Goal: Transaction & Acquisition: Download file/media

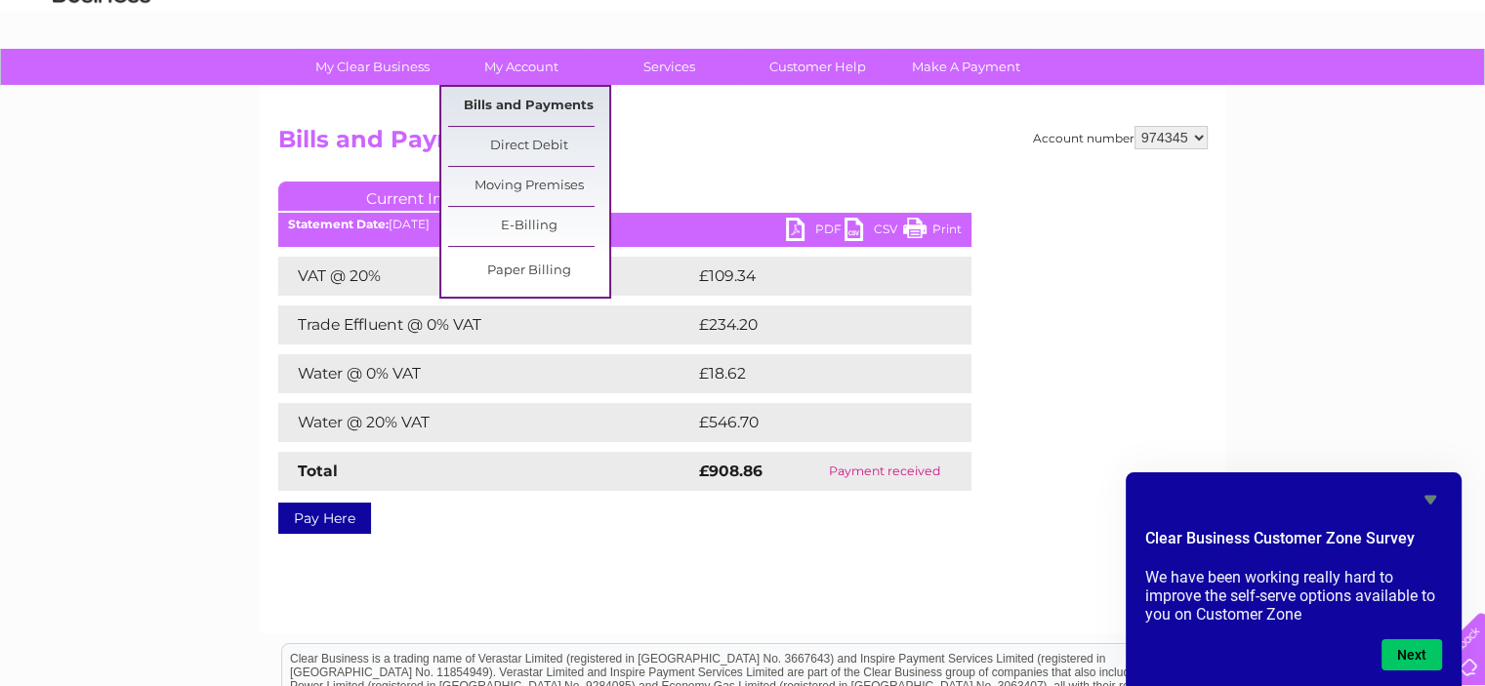
click at [522, 104] on link "Bills and Payments" at bounding box center [528, 106] width 161 height 39
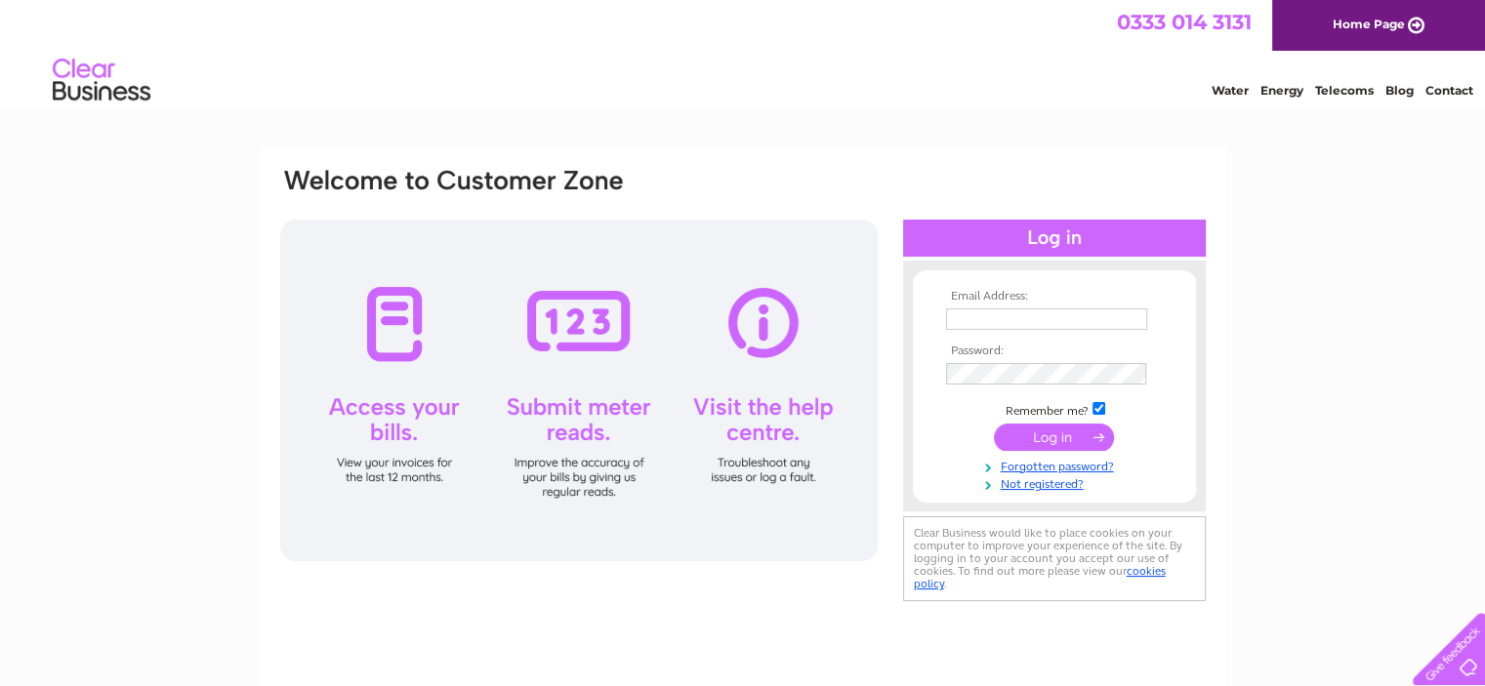
click at [966, 323] on input "text" at bounding box center [1046, 319] width 201 height 21
type input "hareshdesai@hotmail.co.uk"
click at [1052, 437] on input "submit" at bounding box center [1054, 438] width 120 height 27
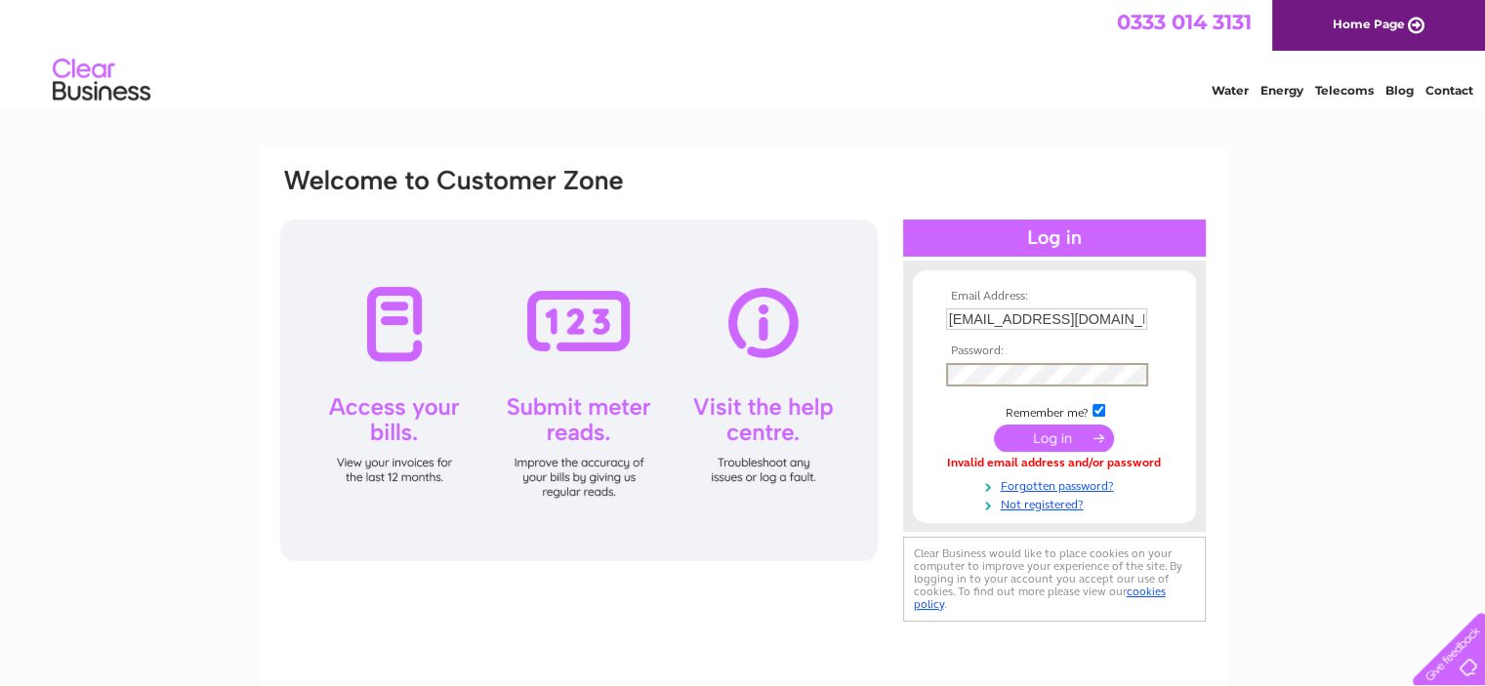
click at [1053, 434] on input "submit" at bounding box center [1054, 438] width 120 height 27
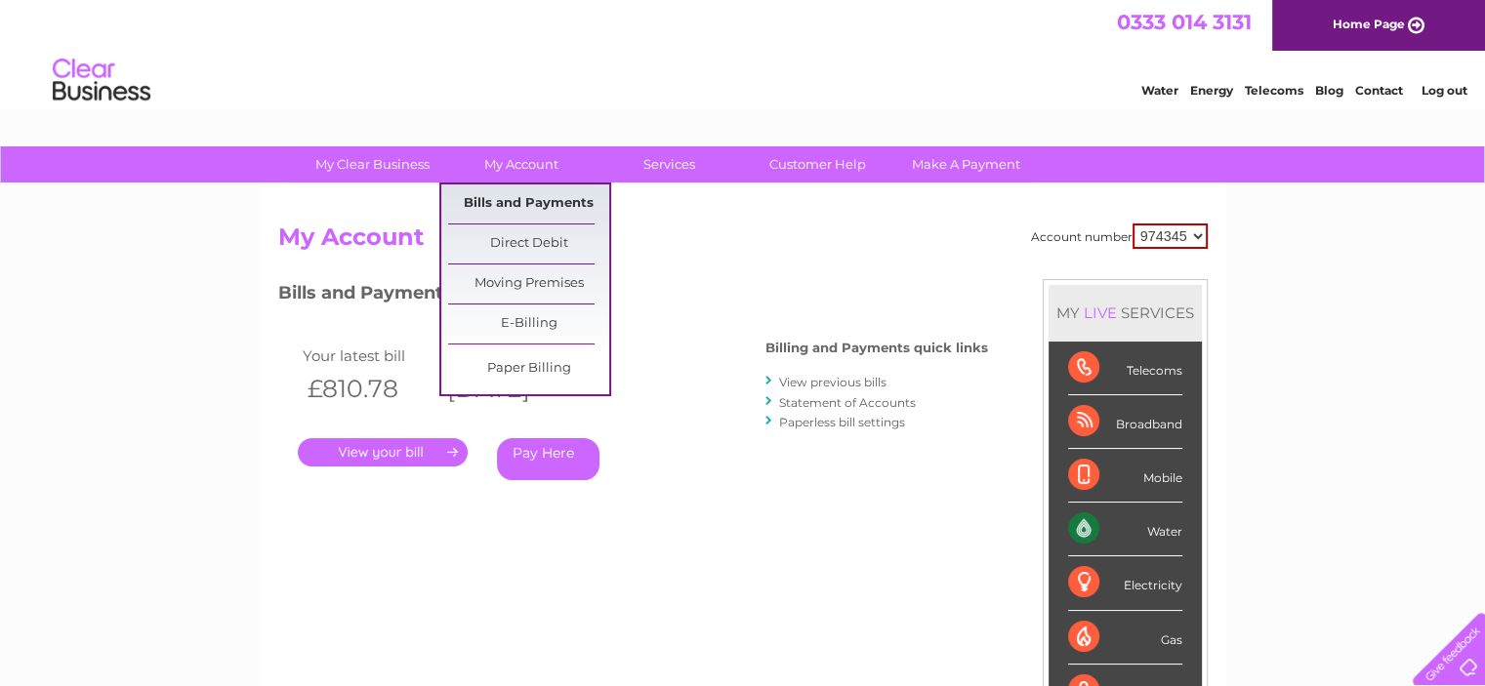
click at [540, 201] on link "Bills and Payments" at bounding box center [528, 204] width 161 height 39
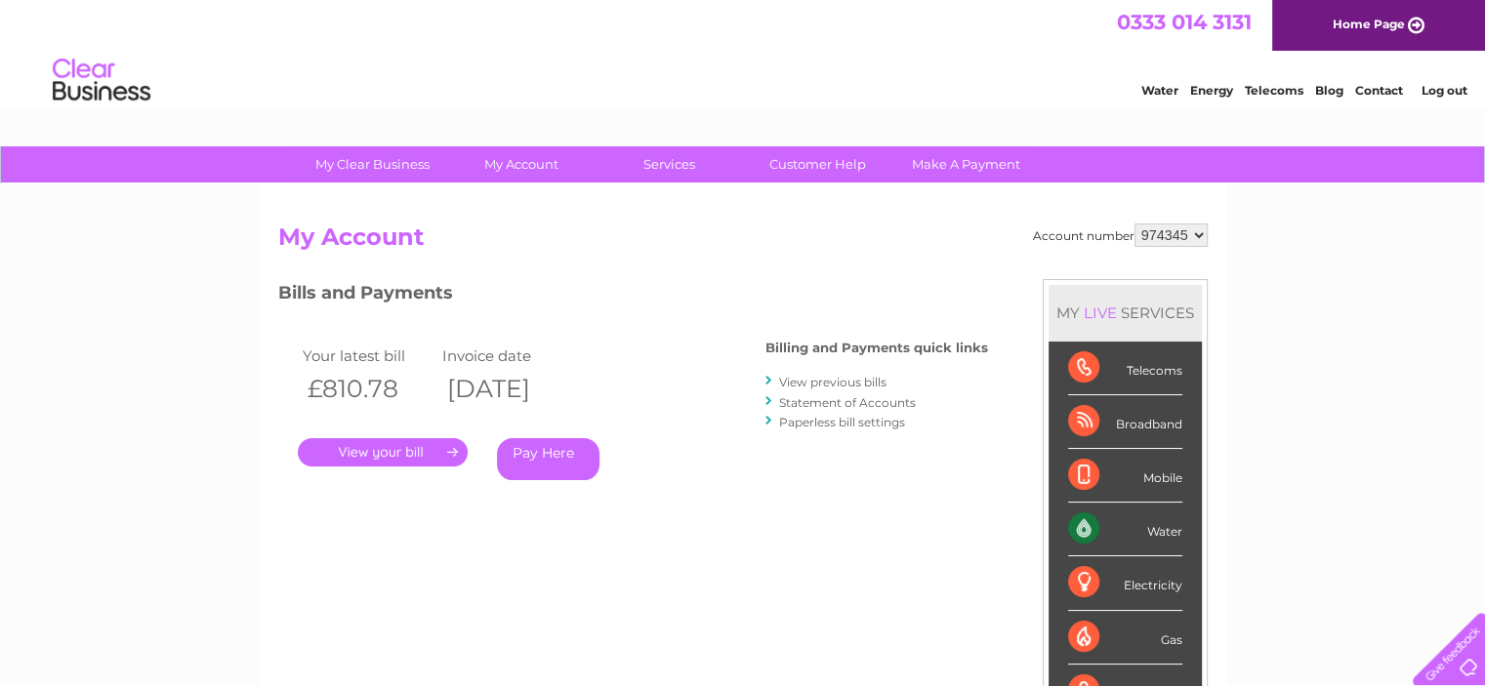
click at [808, 380] on link "View previous bills" at bounding box center [832, 382] width 107 height 15
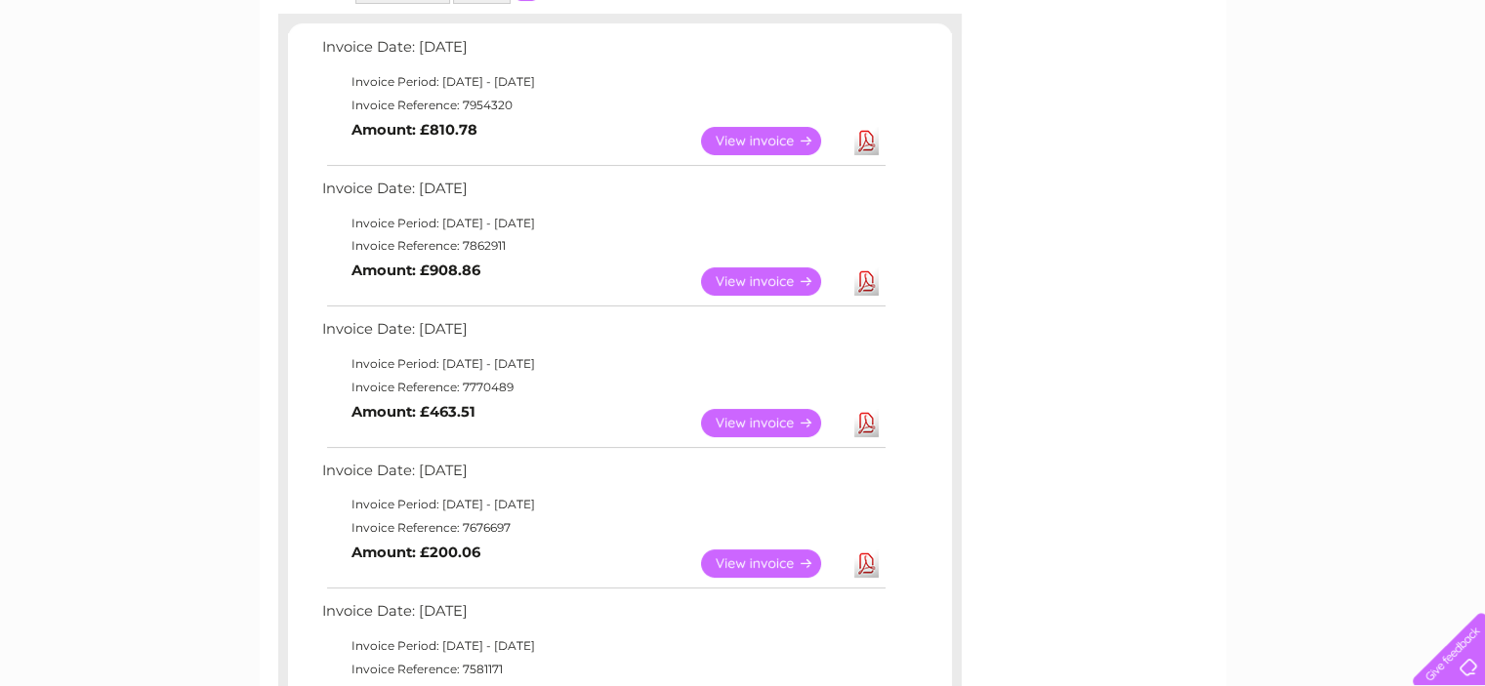
scroll to position [391, 0]
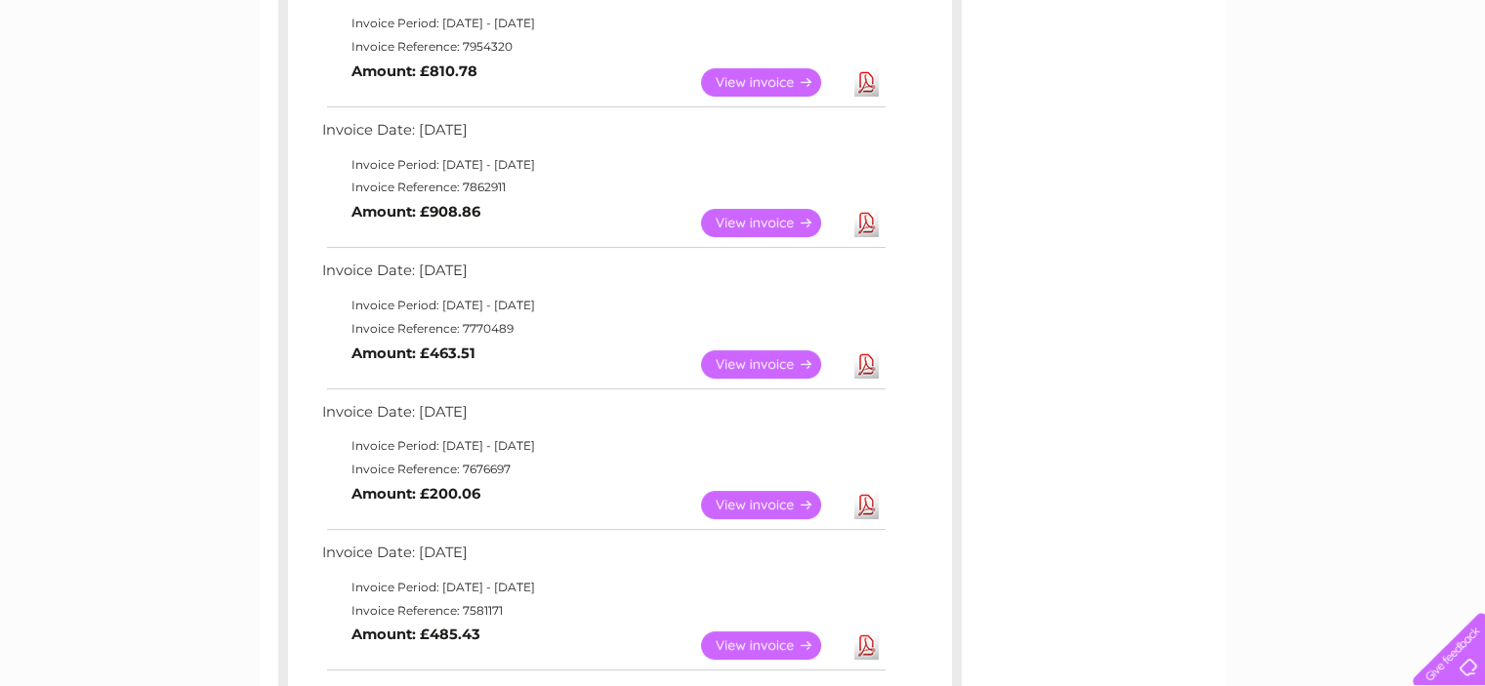
click at [773, 358] on link "View" at bounding box center [773, 365] width 144 height 28
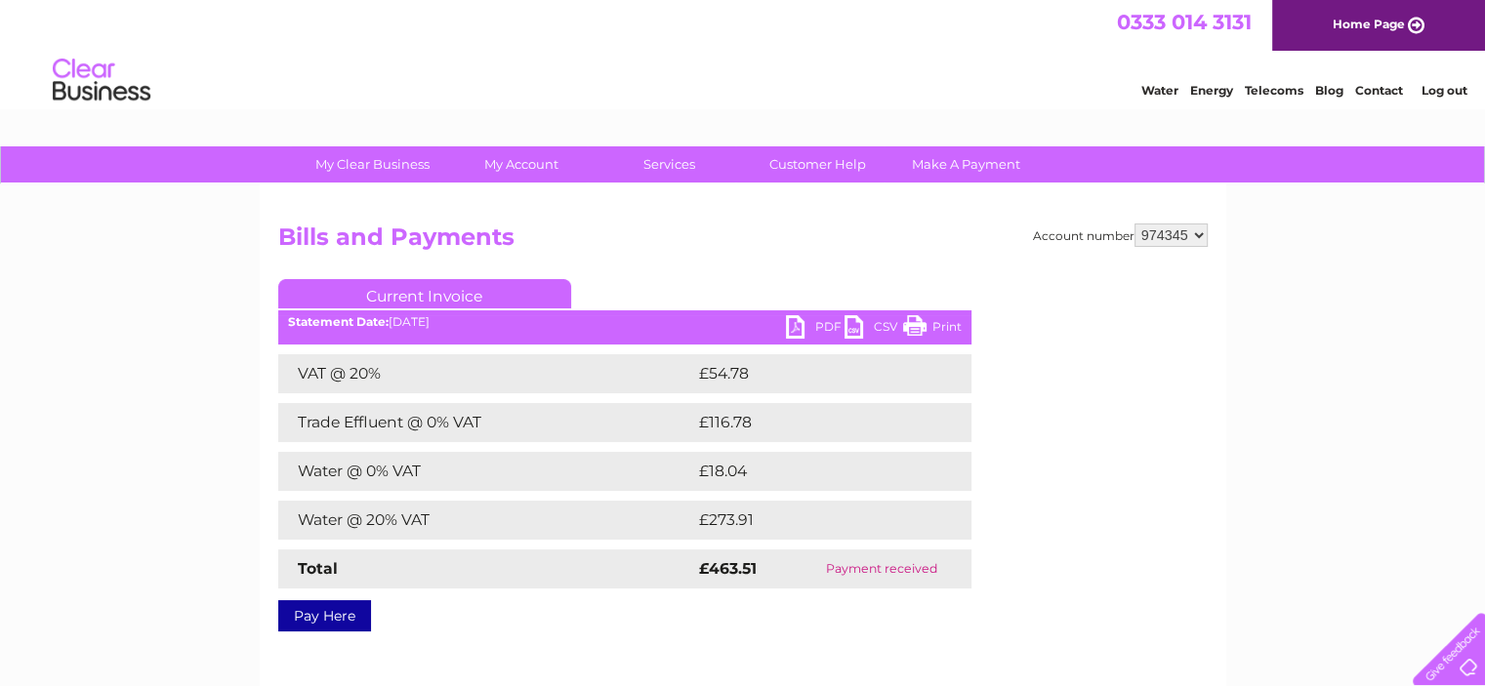
click at [797, 330] on link "PDF" at bounding box center [815, 329] width 59 height 28
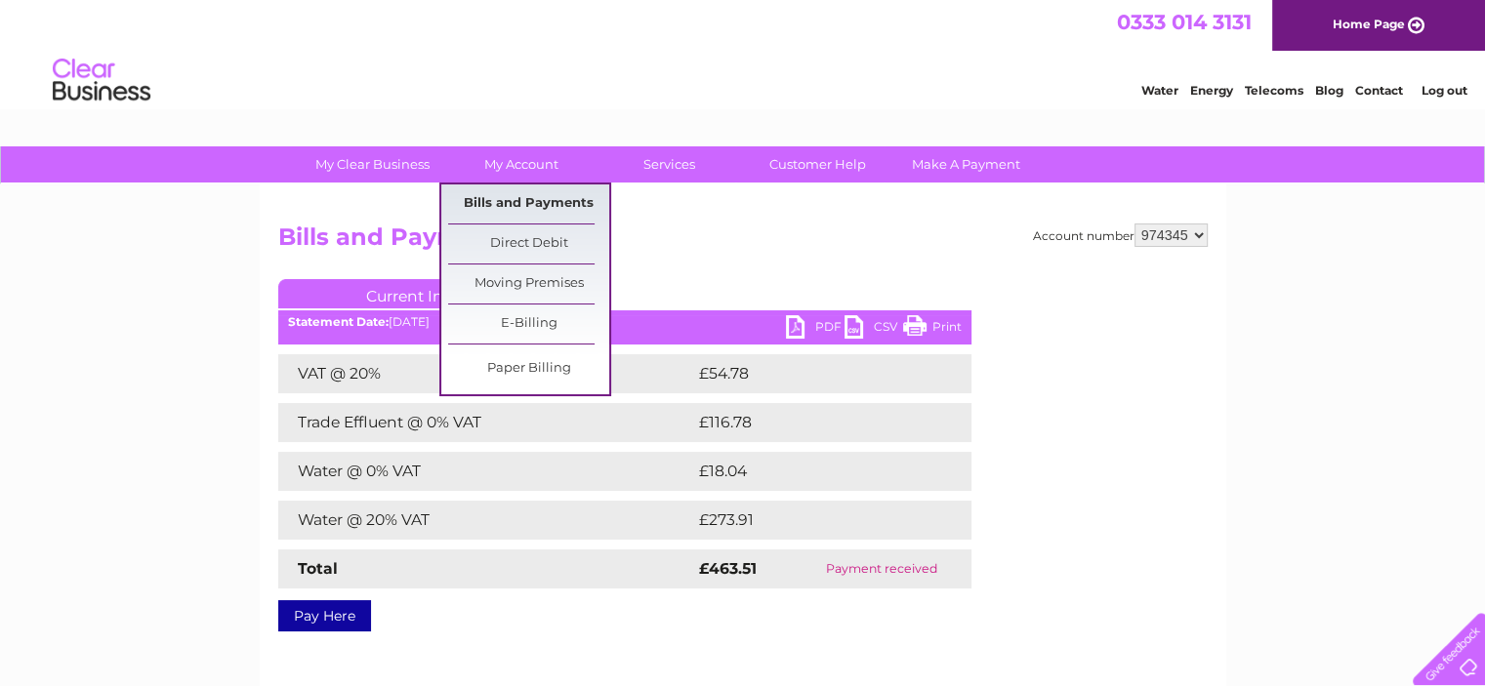
click at [511, 201] on link "Bills and Payments" at bounding box center [528, 204] width 161 height 39
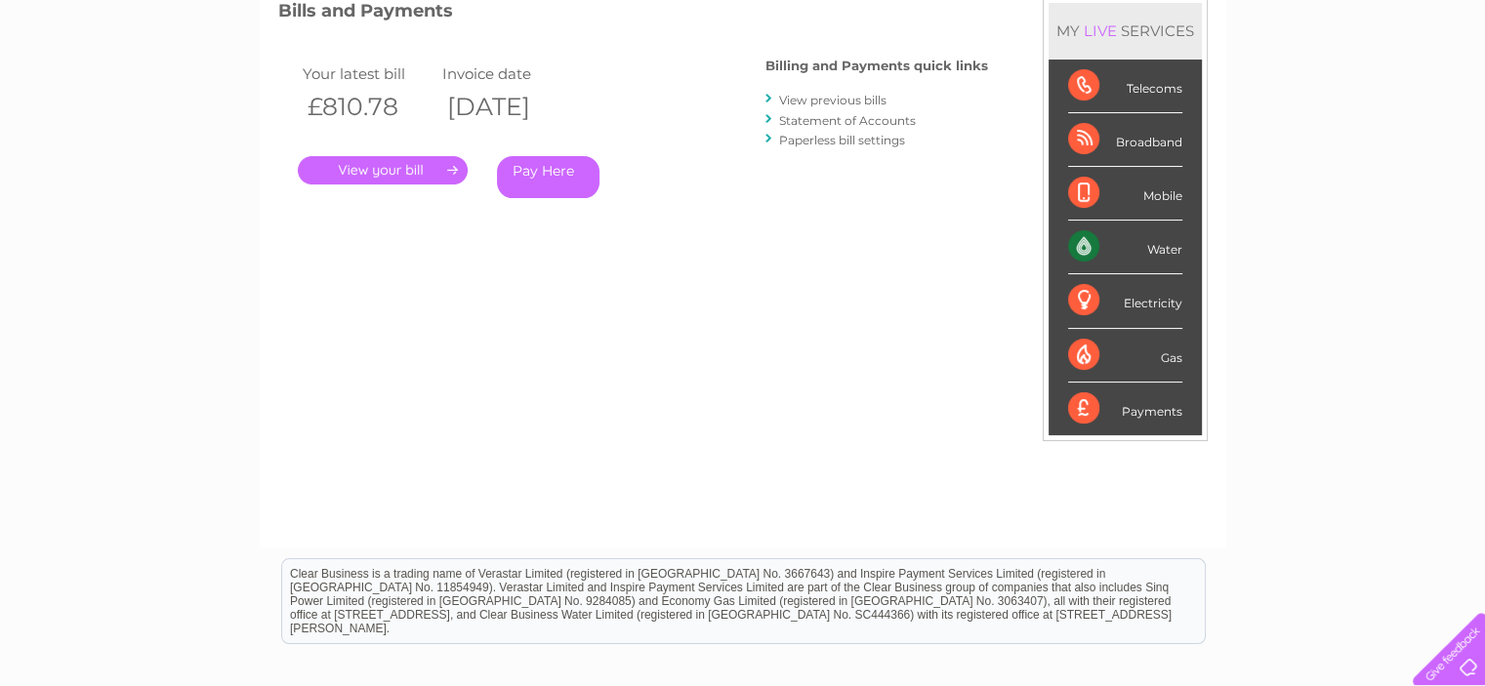
scroll to position [293, 0]
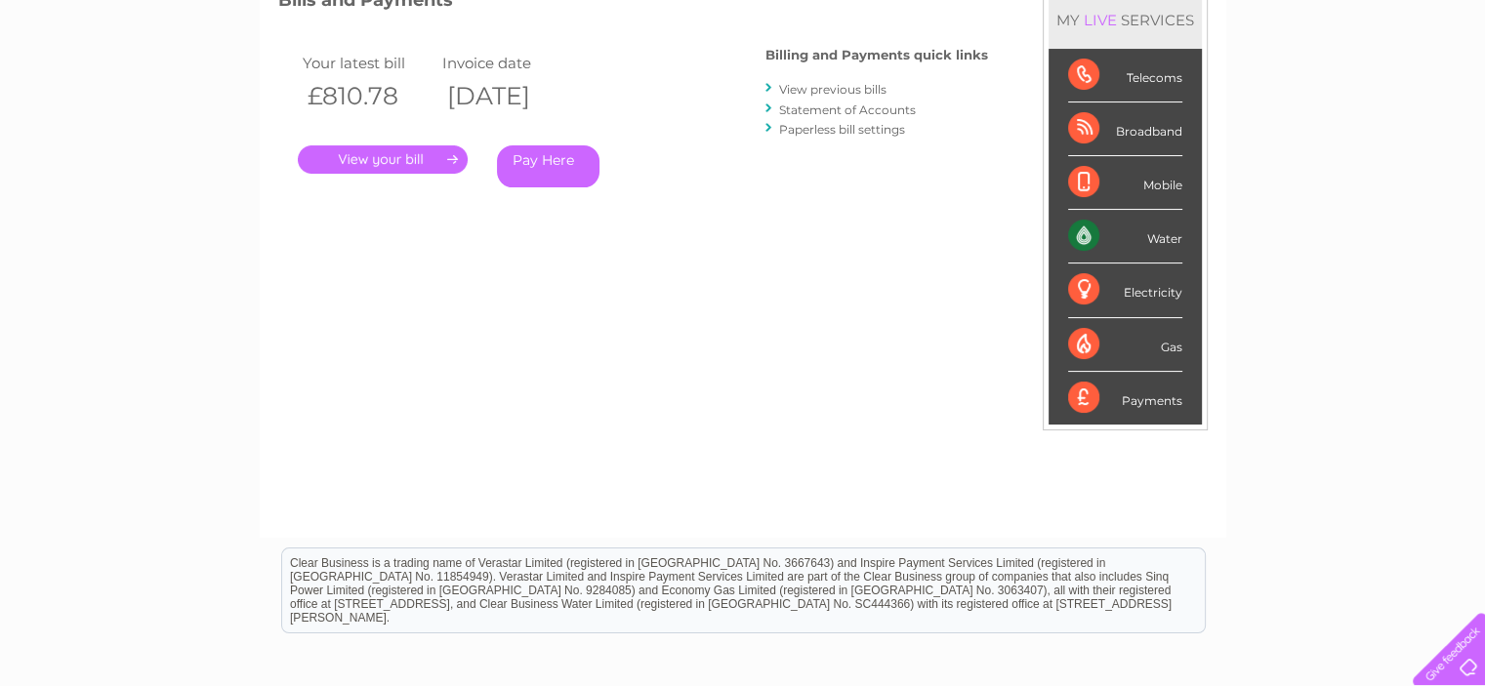
click at [803, 90] on link "View previous bills" at bounding box center [832, 89] width 107 height 15
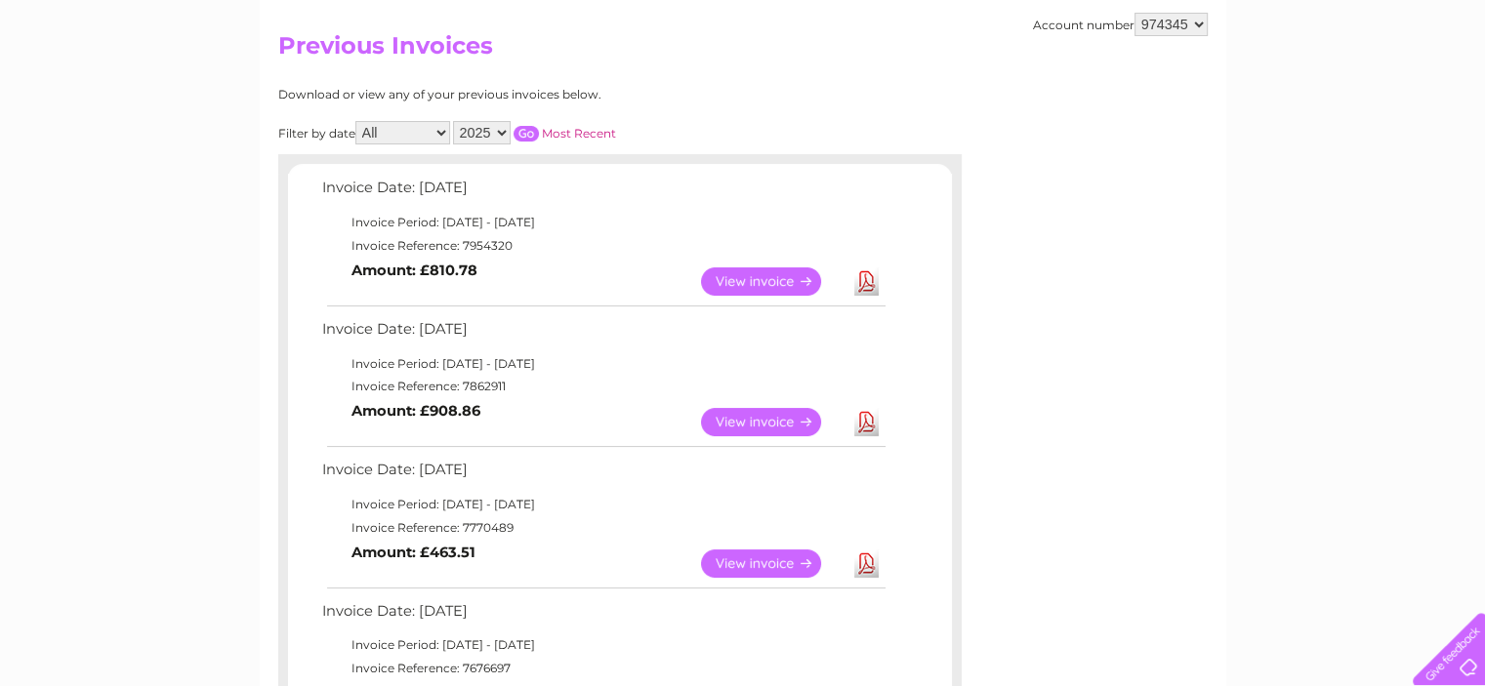
scroll to position [195, 0]
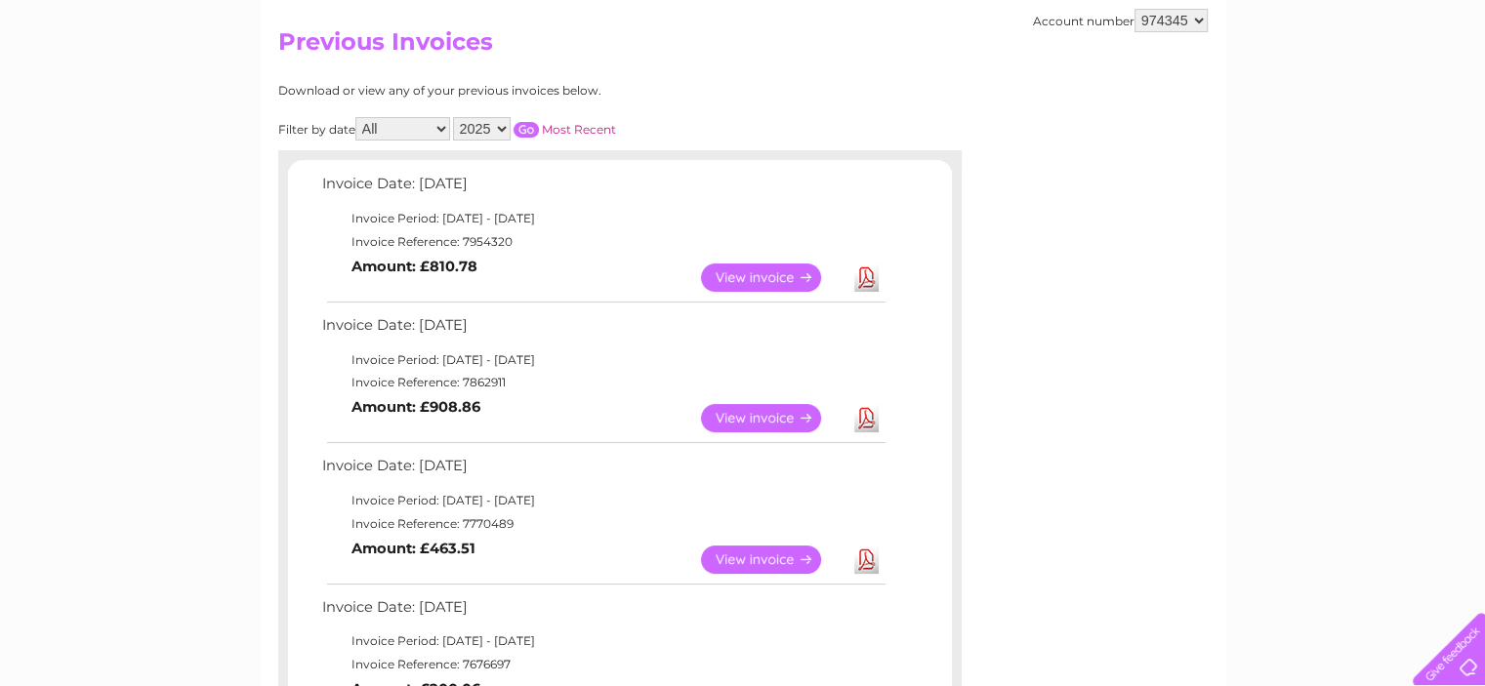
click at [735, 272] on link "View" at bounding box center [773, 278] width 144 height 28
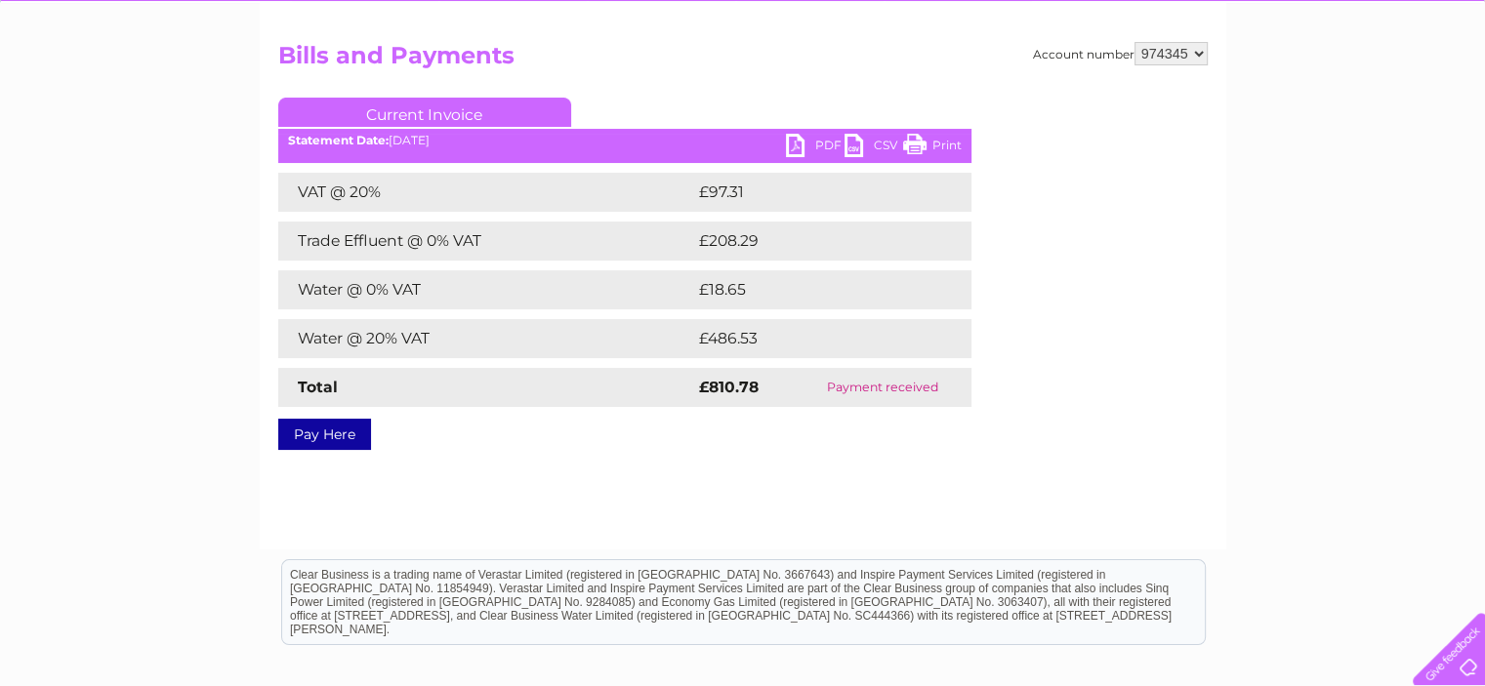
scroll to position [195, 0]
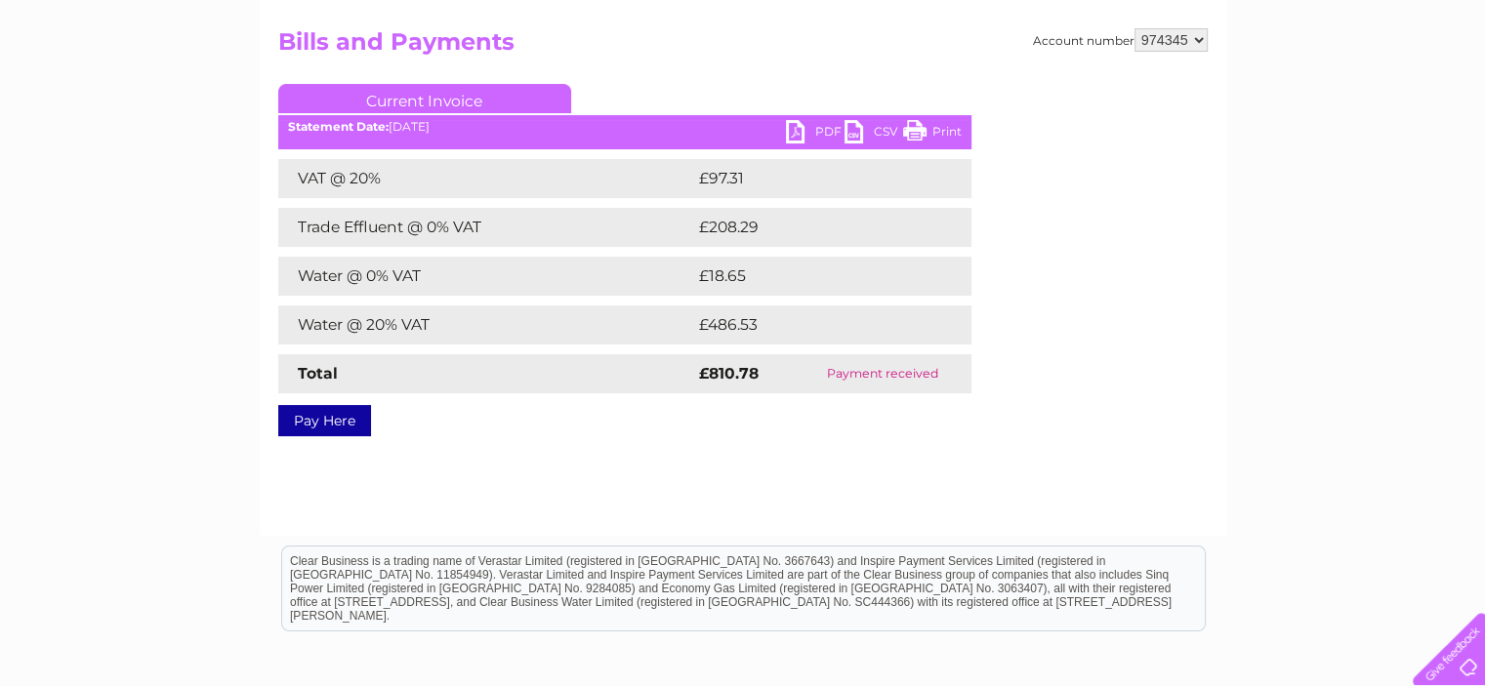
click at [828, 130] on link "PDF" at bounding box center [815, 134] width 59 height 28
